Goal: Task Accomplishment & Management: Use online tool/utility

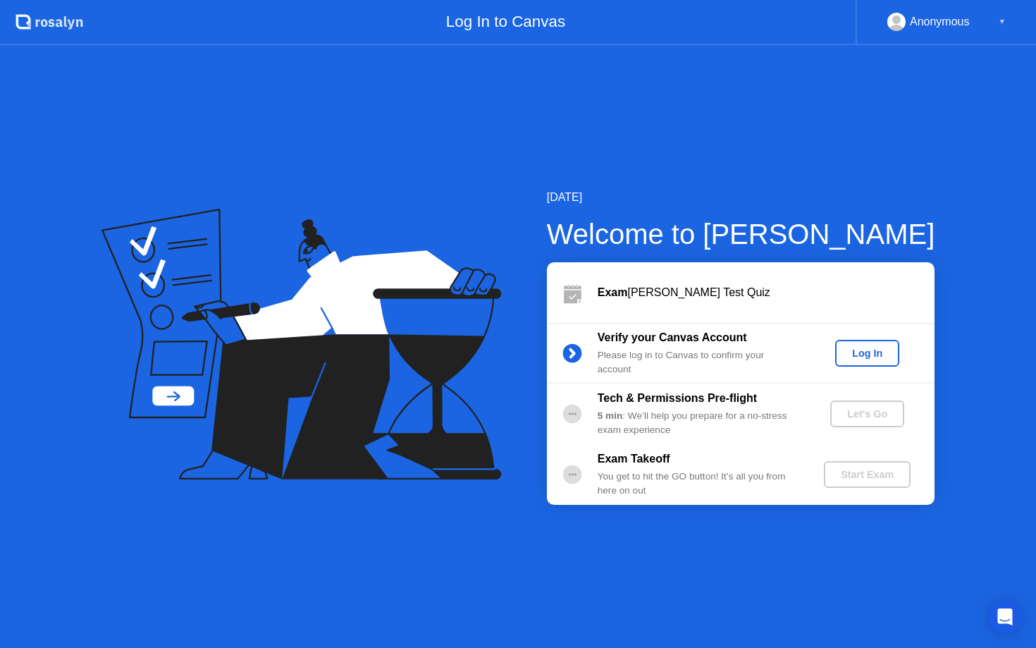
click at [889, 344] on button "Log In" at bounding box center [867, 353] width 64 height 27
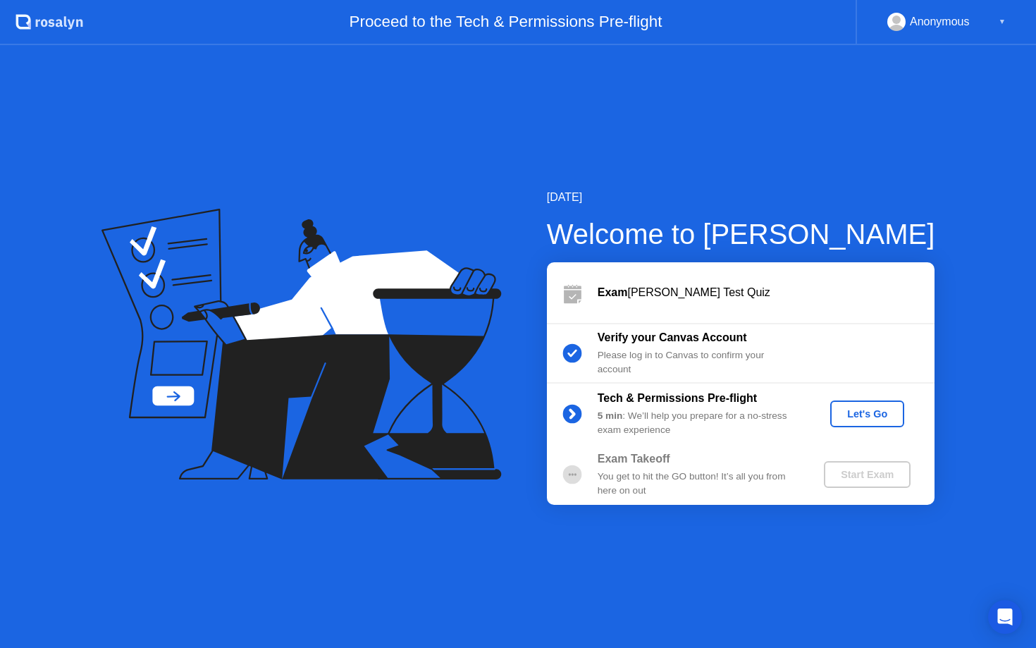
click at [872, 400] on button "Let's Go" at bounding box center [867, 413] width 74 height 27
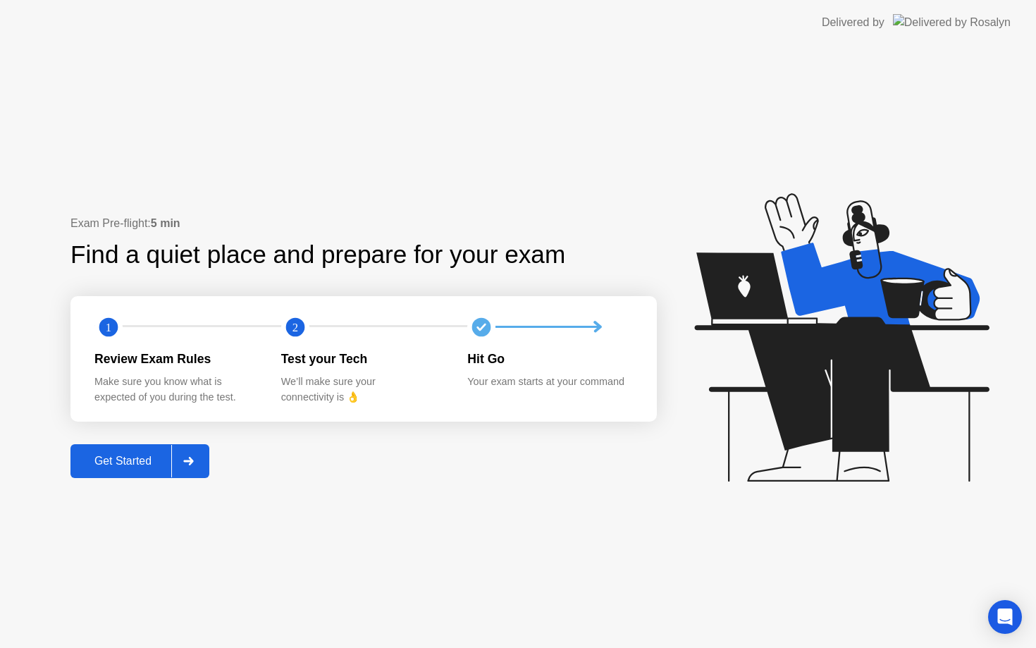
click at [165, 450] on button "Get Started" at bounding box center [139, 461] width 139 height 34
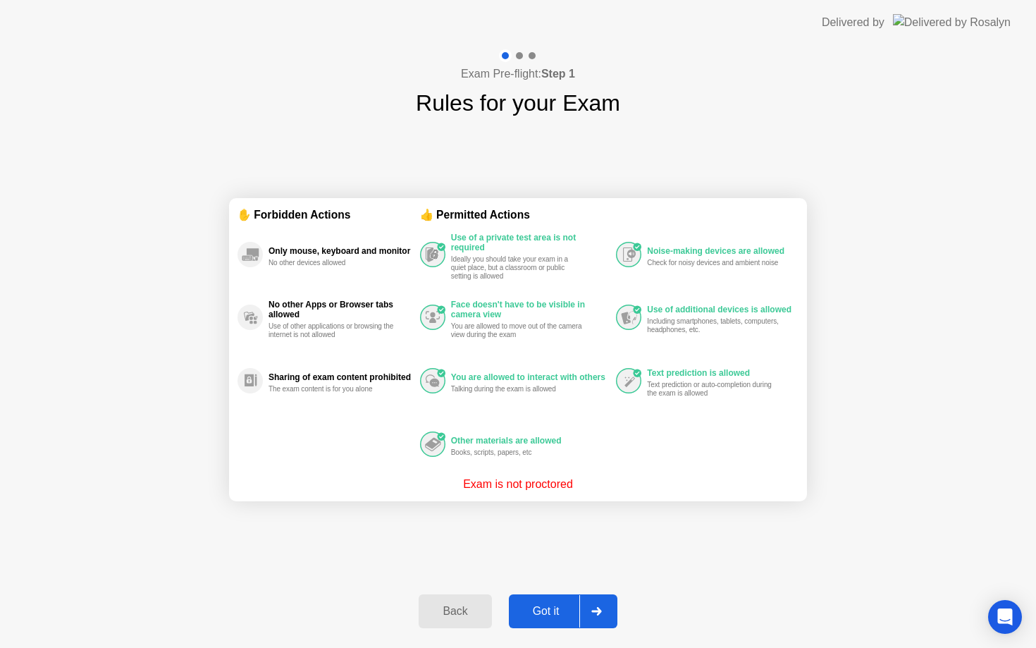
click at [556, 622] on button "Got it" at bounding box center [563, 611] width 109 height 34
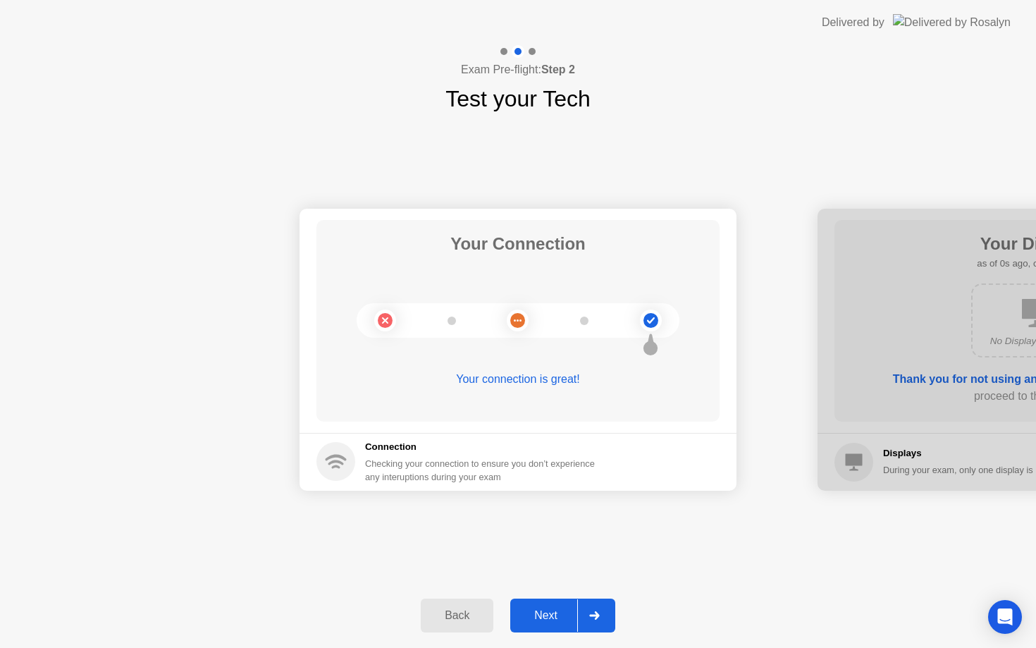
click at [550, 621] on div "Next" at bounding box center [546, 615] width 63 height 13
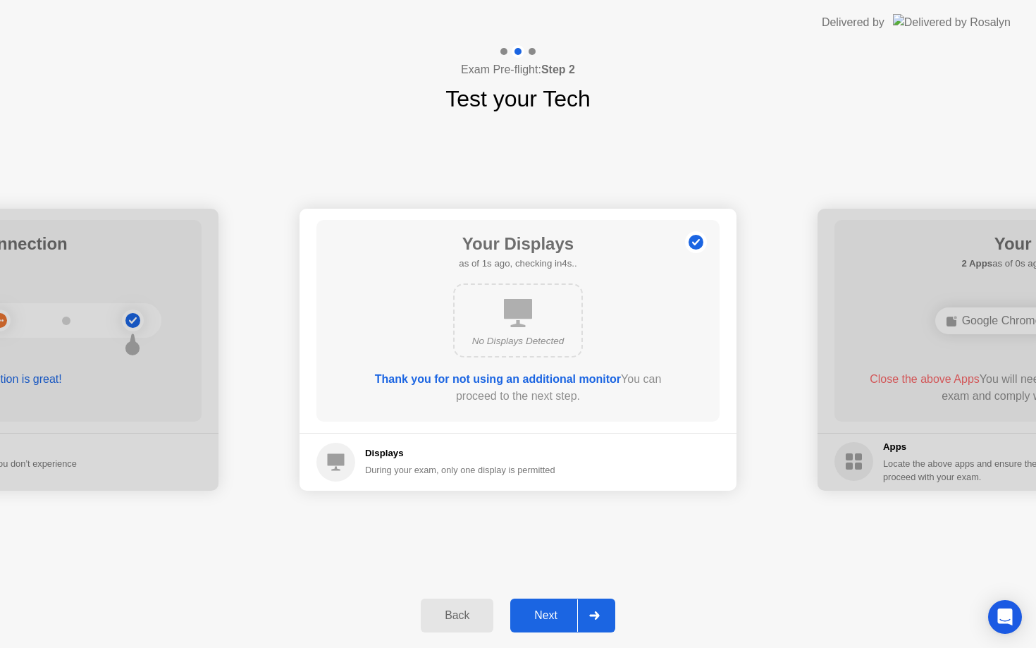
click at [550, 621] on div "Next" at bounding box center [546, 615] width 63 height 13
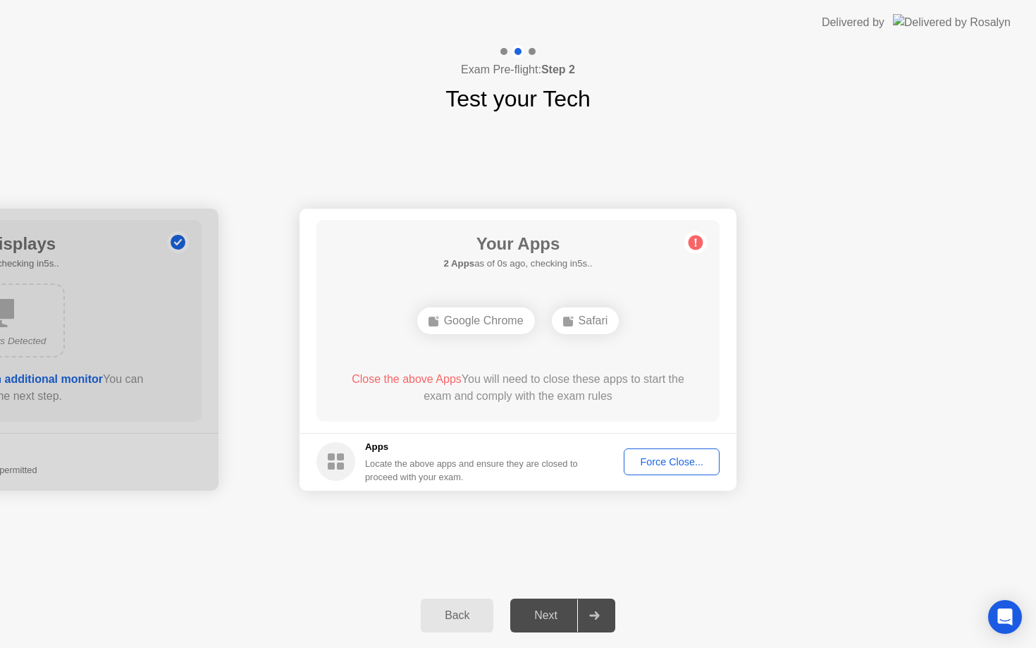
click at [652, 464] on div "Force Close..." at bounding box center [672, 461] width 86 height 11
click at [682, 464] on div "Force Close..." at bounding box center [672, 461] width 86 height 11
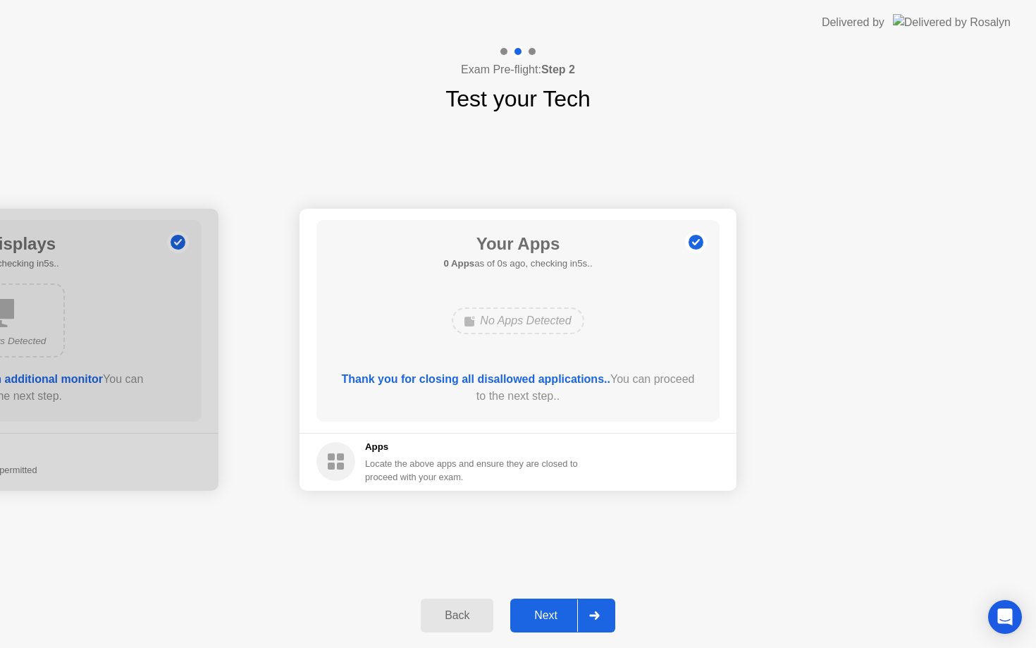
click at [552, 615] on div "Next" at bounding box center [546, 615] width 63 height 13
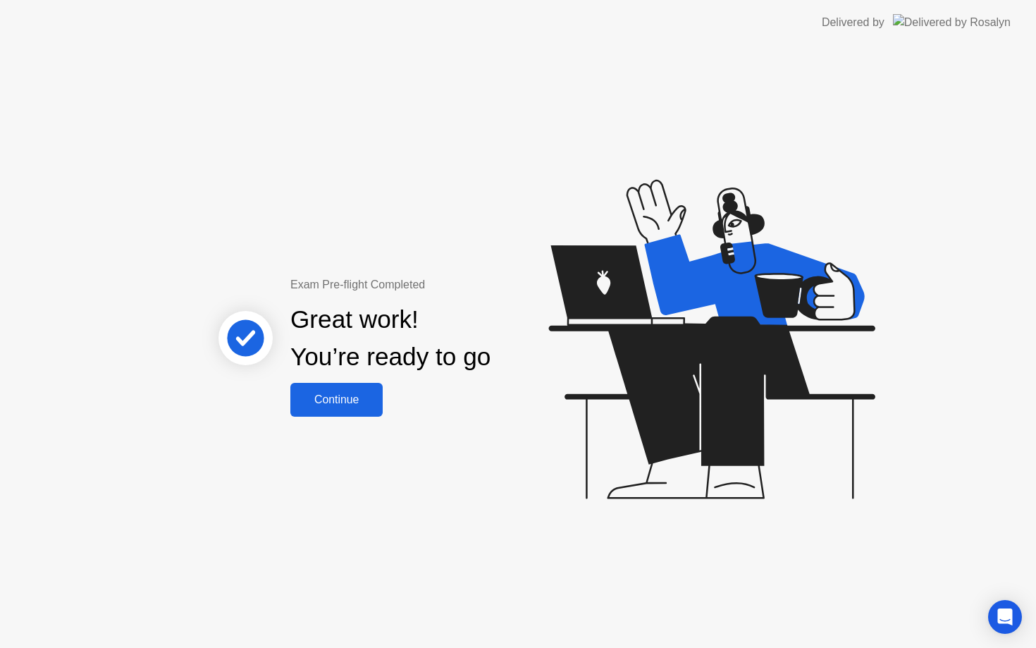
click at [350, 393] on div "Continue" at bounding box center [337, 399] width 84 height 13
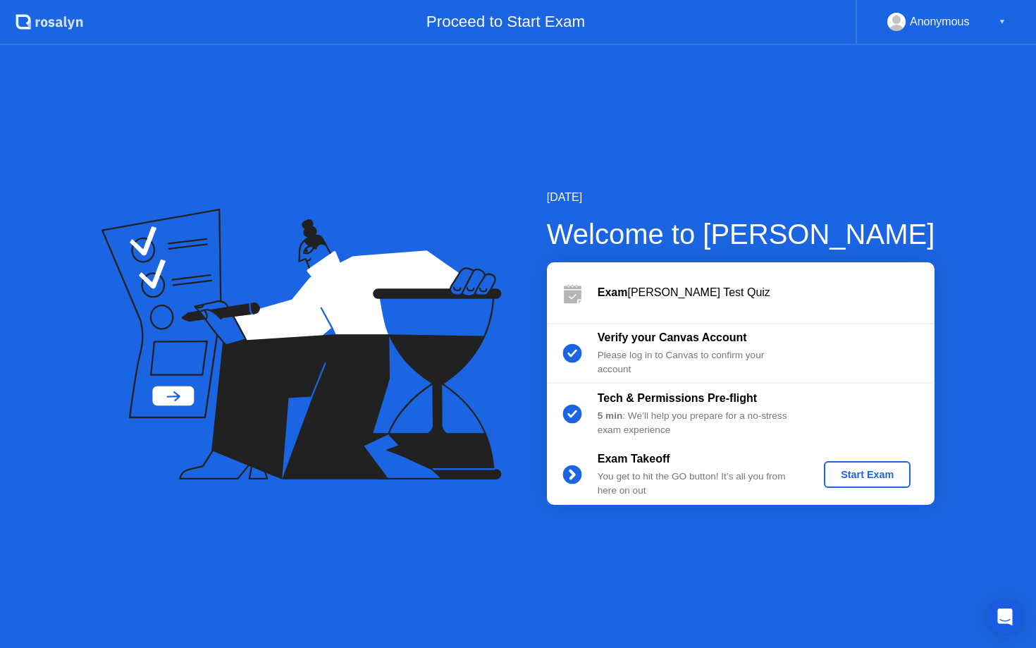
click at [862, 469] on div "Start Exam" at bounding box center [867, 474] width 75 height 11
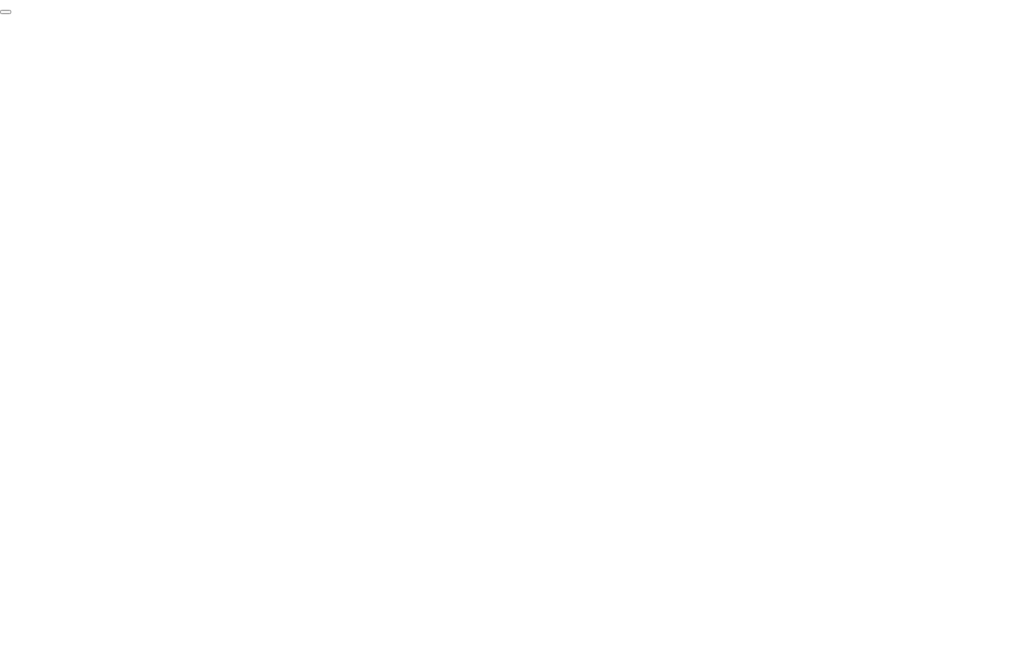
click div "End Proctoring Session"
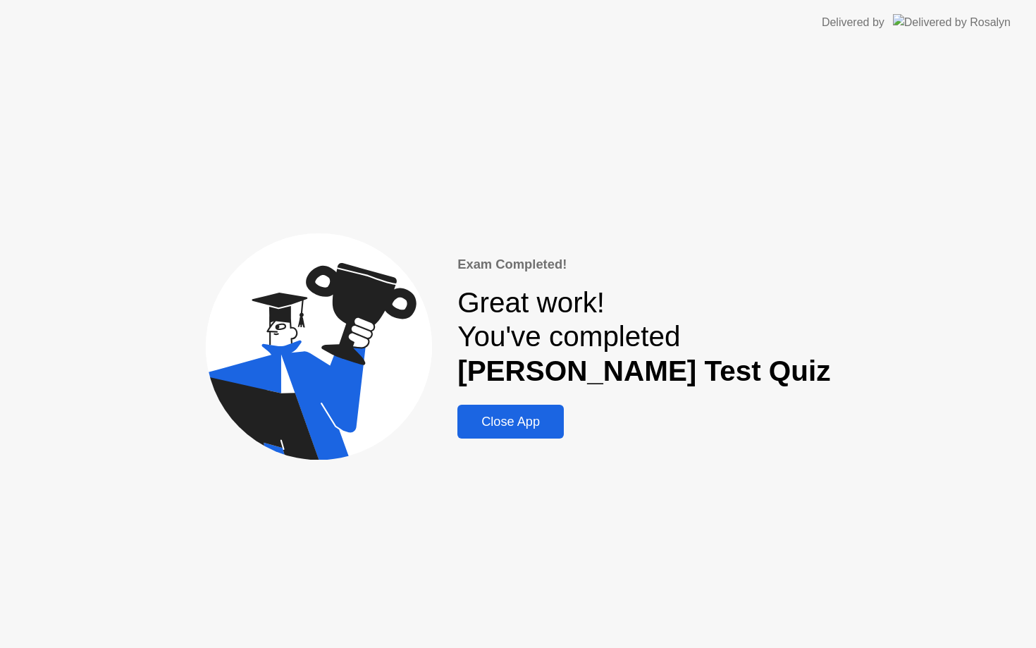
click at [573, 444] on div "Exam Completed! Great work! You've completed [PERSON_NAME] Test Quiz Close App" at bounding box center [518, 346] width 1036 height 603
click at [560, 424] on div "Close App" at bounding box center [511, 421] width 98 height 15
